Goal: Task Accomplishment & Management: Manage account settings

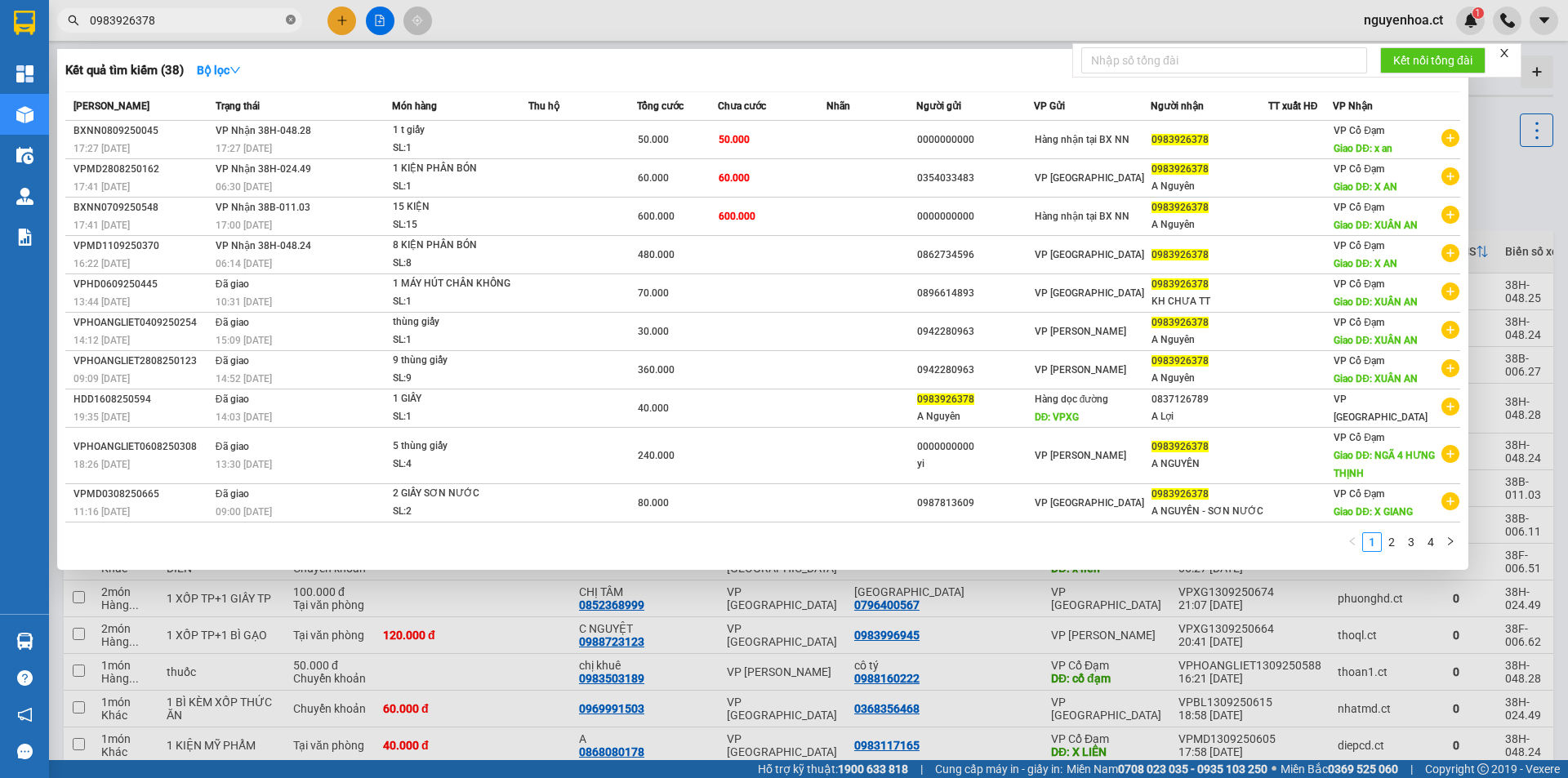
click at [289, 24] on icon "close-circle" at bounding box center [290, 19] width 10 height 10
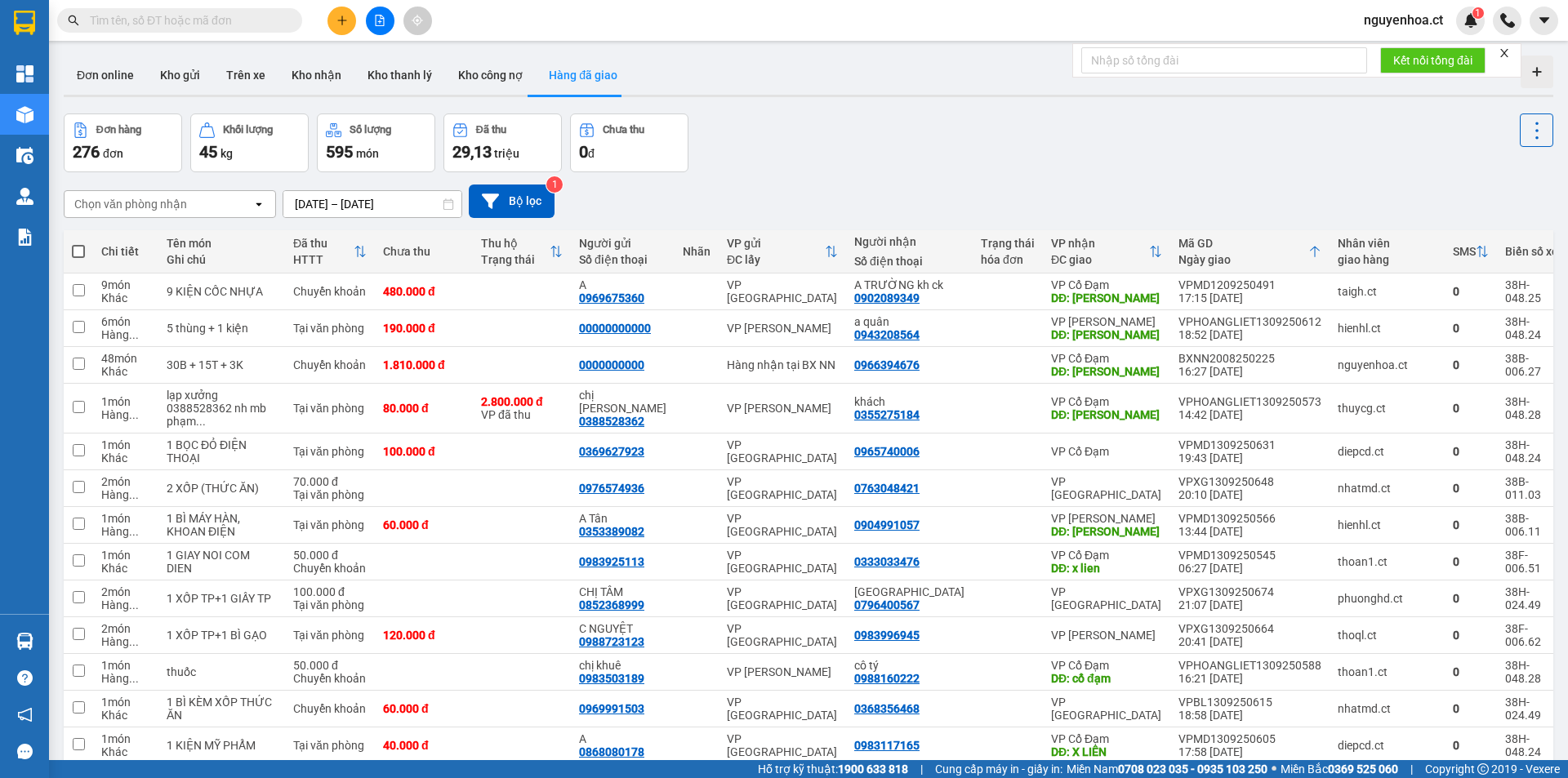
click at [112, 15] on input "text" at bounding box center [186, 20] width 193 height 18
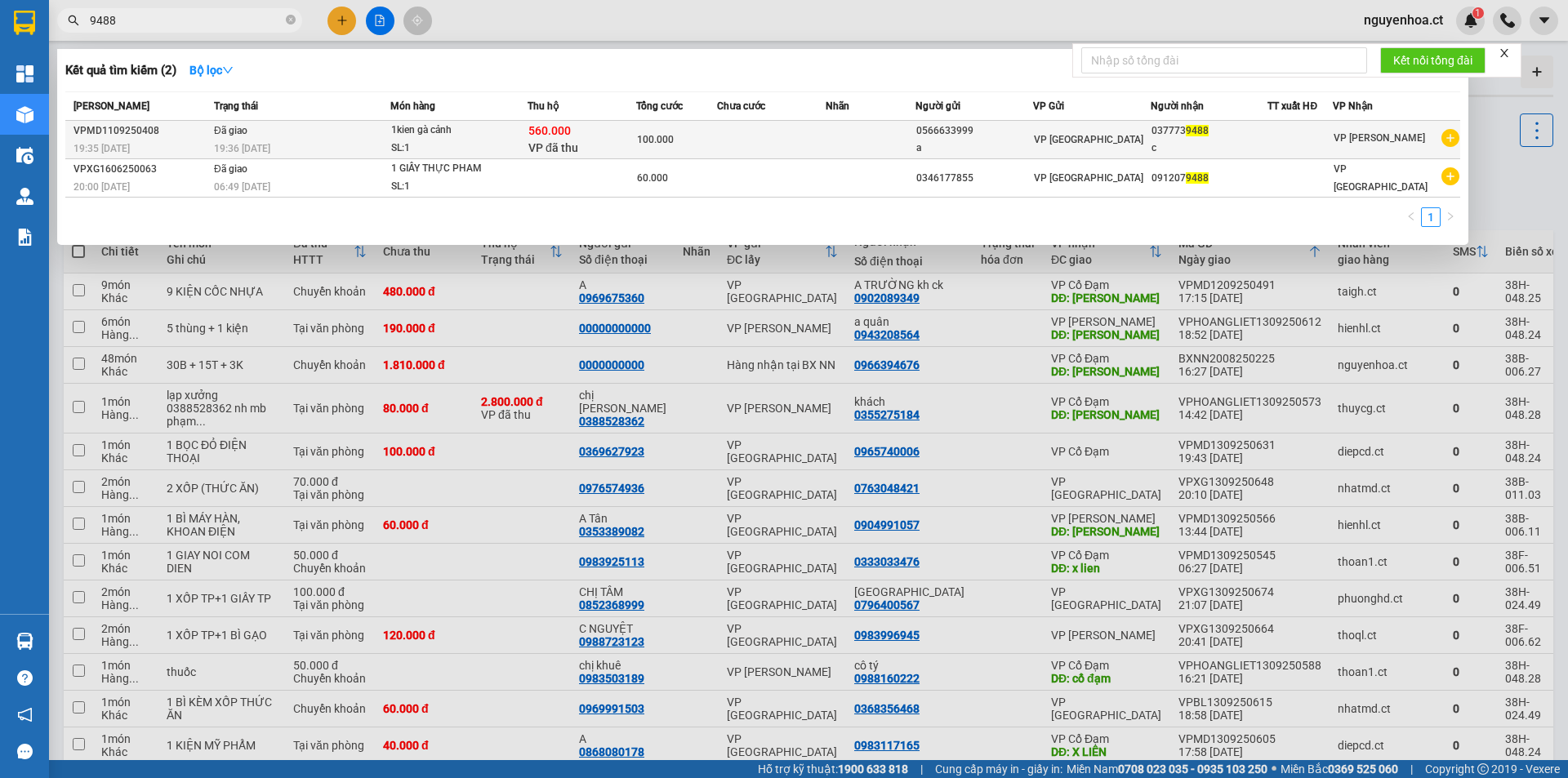
type input "9488"
click at [335, 143] on div "19:36 [DATE]" at bounding box center [301, 148] width 175 height 18
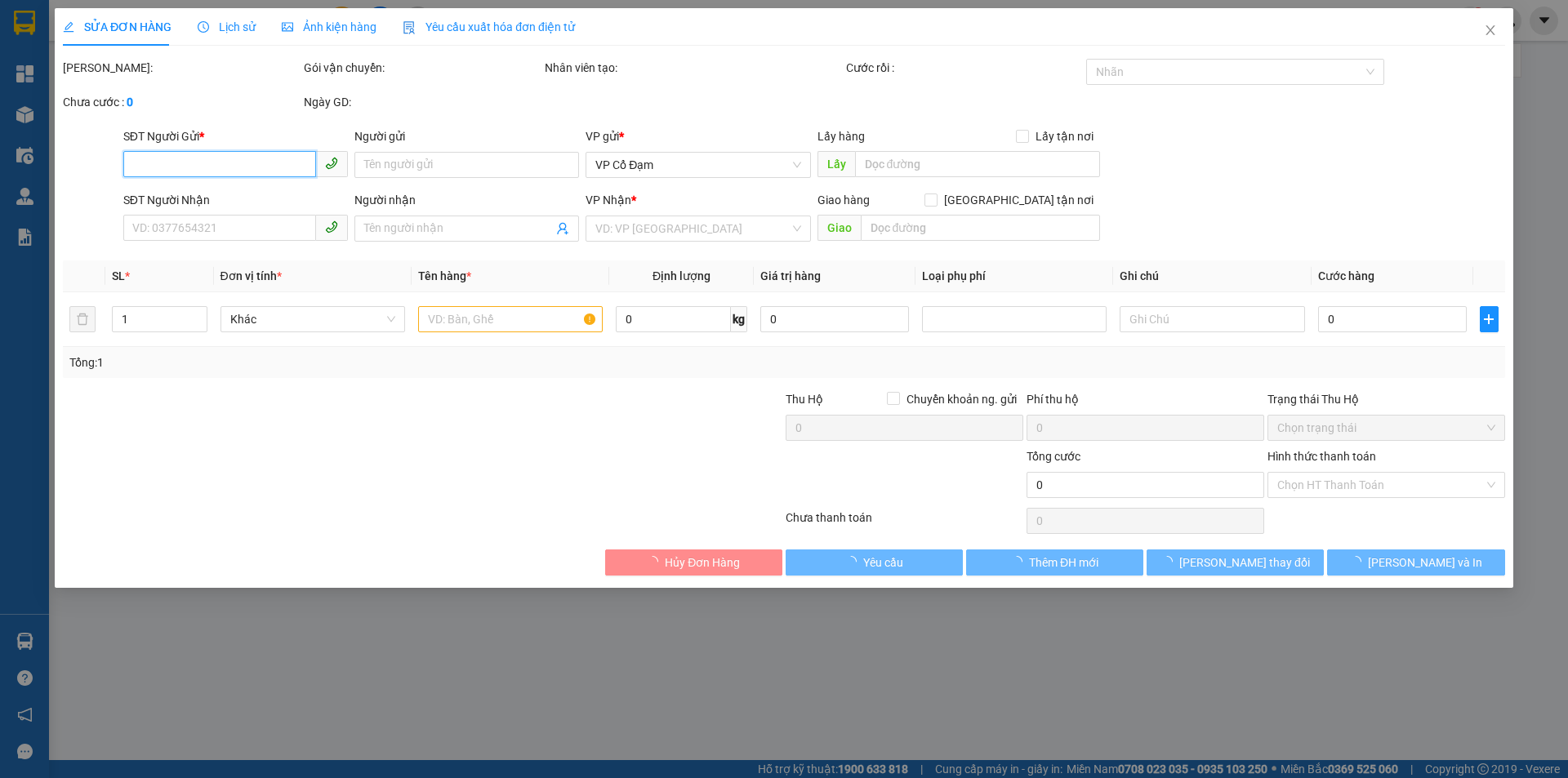
type input "0566633999"
type input "a"
type input "0377739488"
type input "c"
type input "560.000"
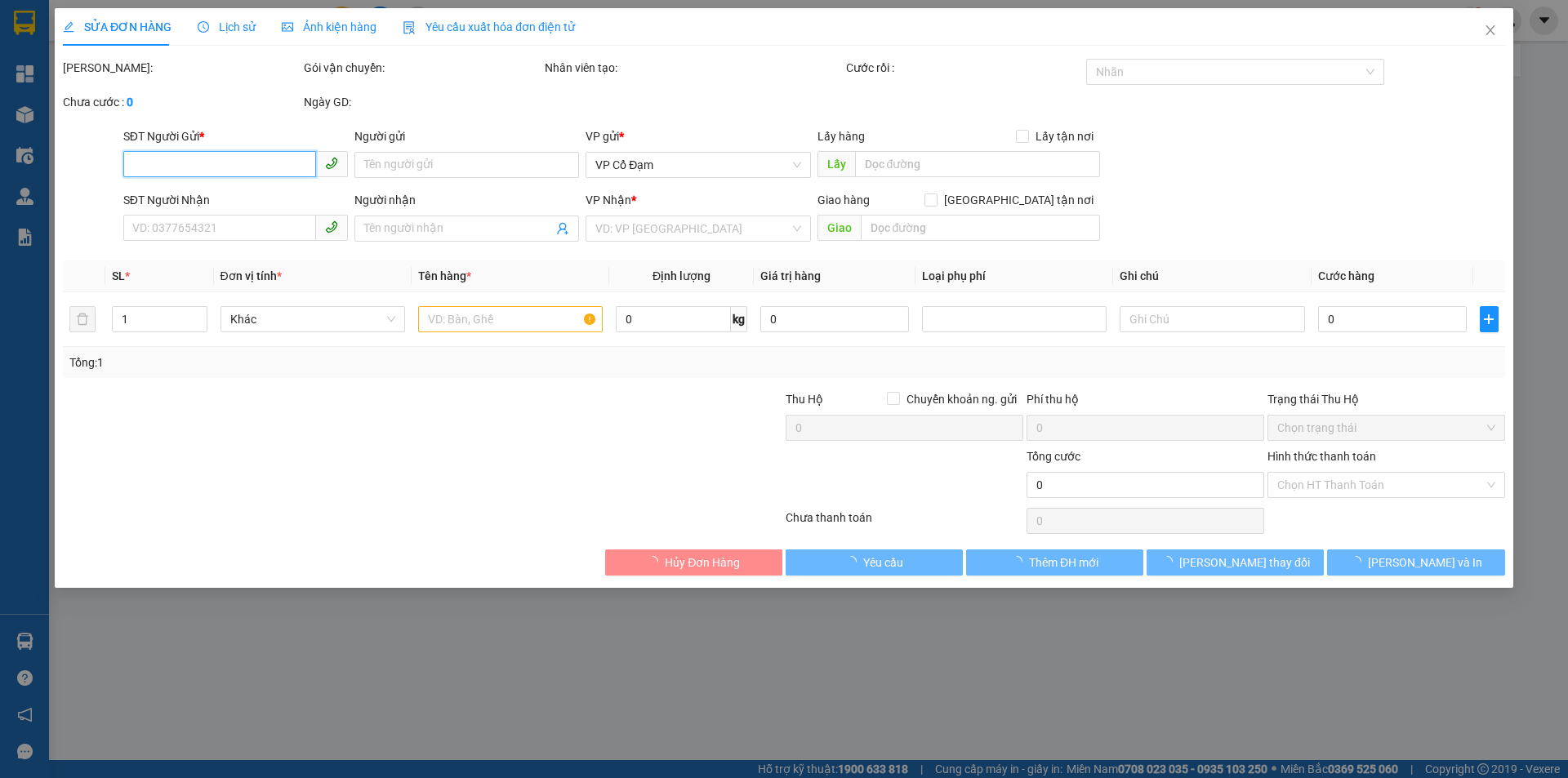
type input "100.000"
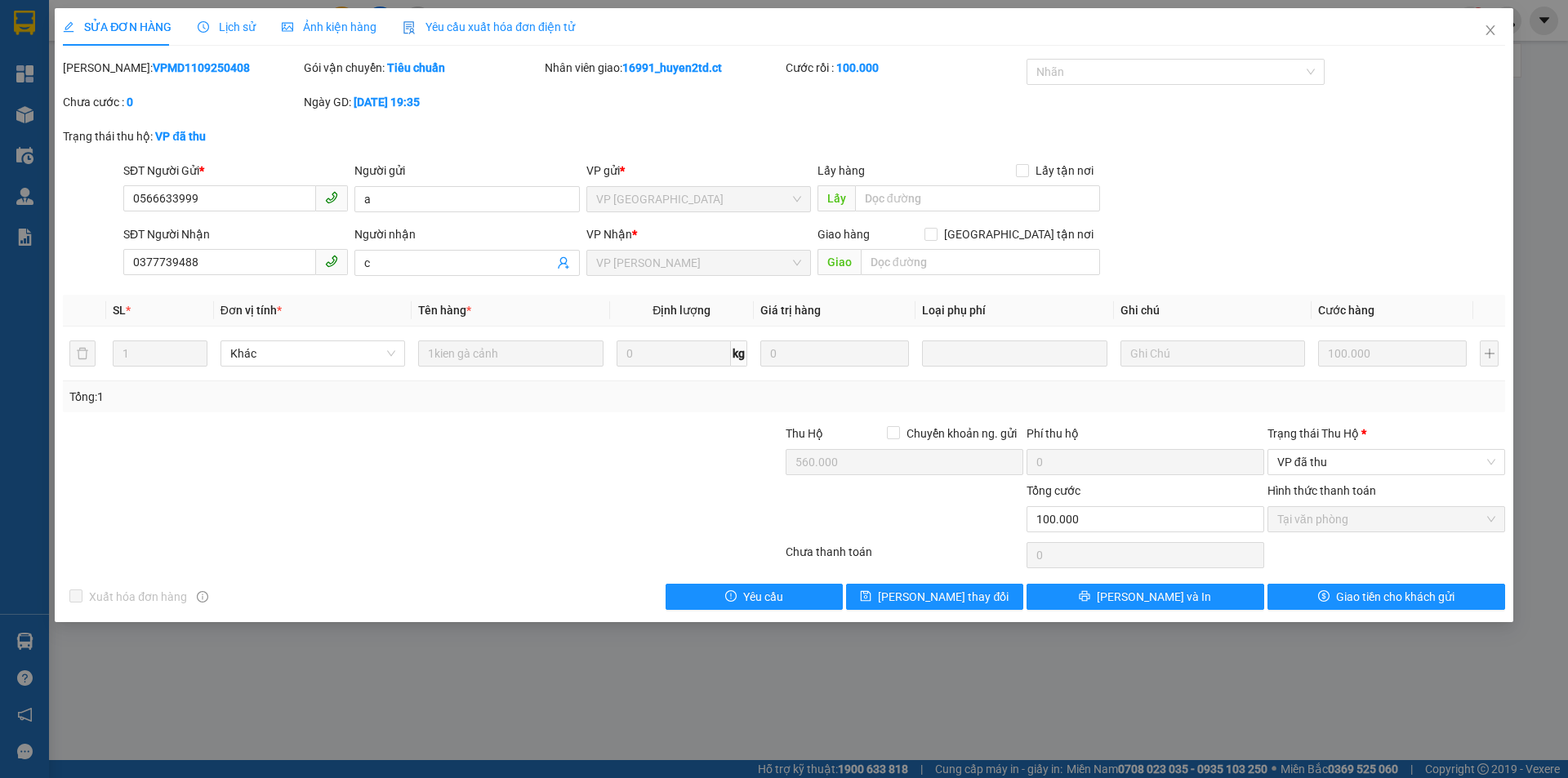
click at [227, 32] on span "Lịch sử" at bounding box center [227, 26] width 58 height 13
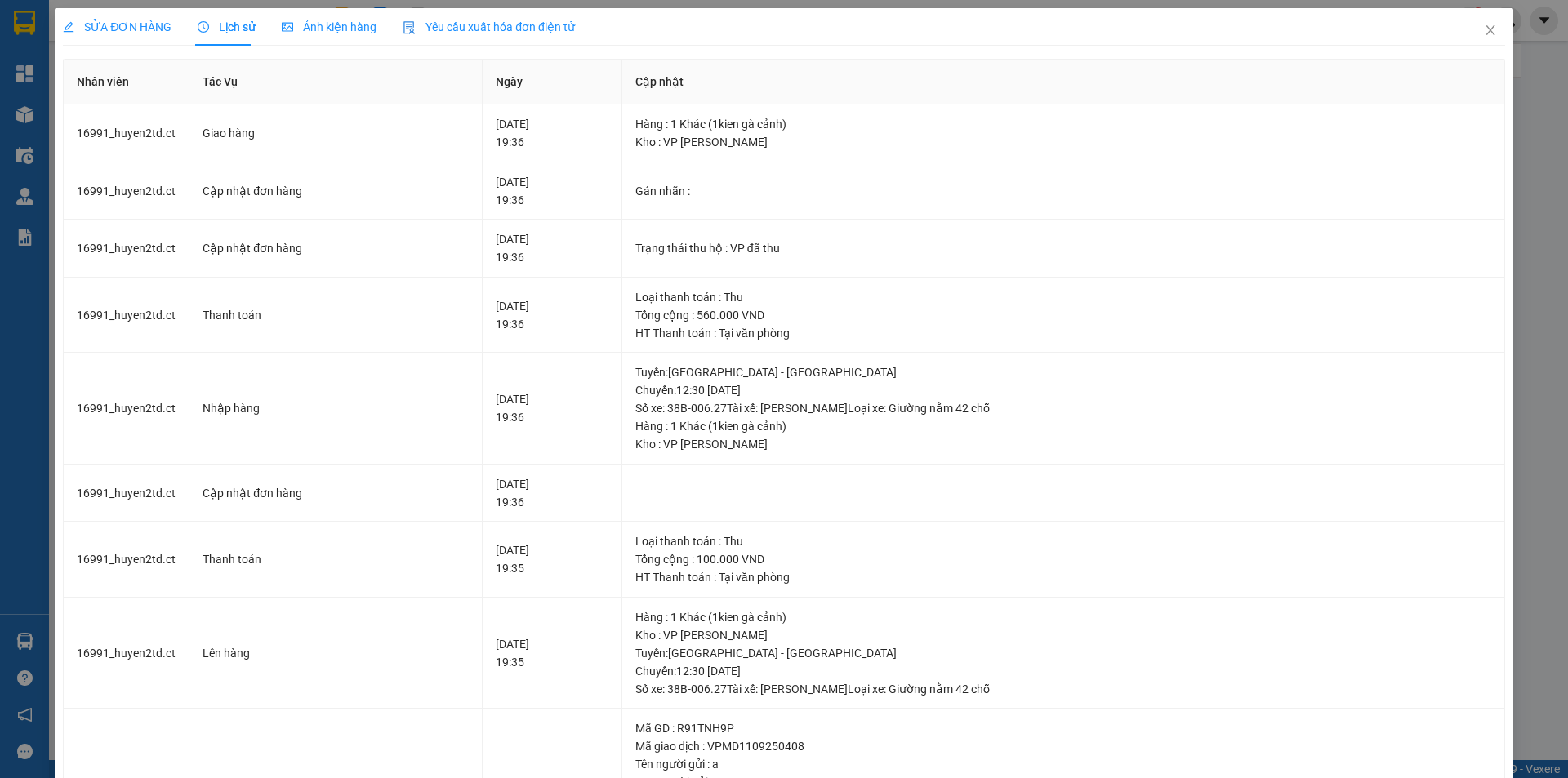
click at [152, 22] on span "SỬA ĐƠN HÀNG" at bounding box center [117, 26] width 109 height 13
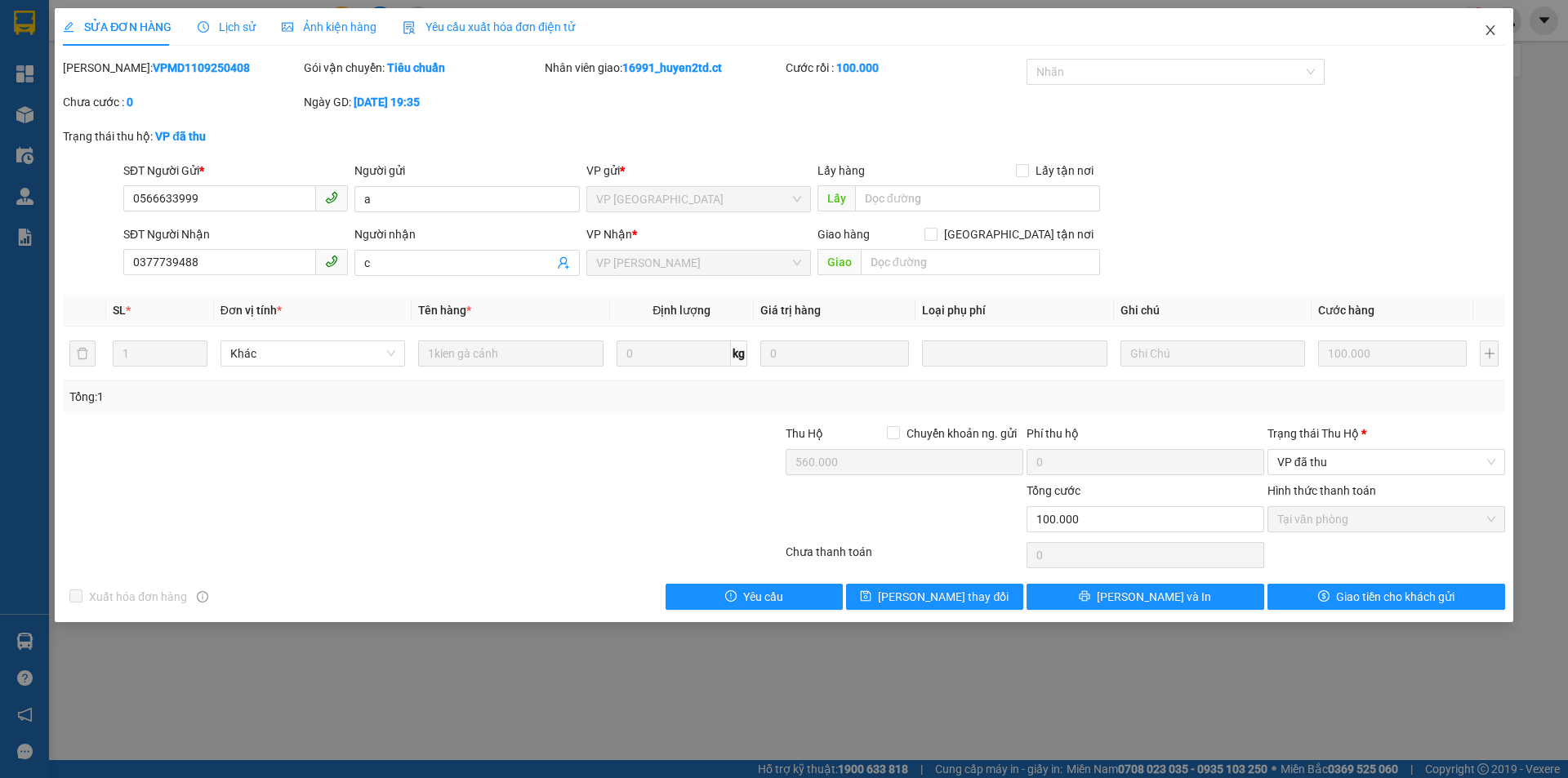
click at [1489, 34] on icon "close" at bounding box center [1490, 30] width 13 height 13
click at [1492, 32] on div "nguyenhoa.ct 1" at bounding box center [1459, 20] width 217 height 29
